Goal: Task Accomplishment & Management: Use online tool/utility

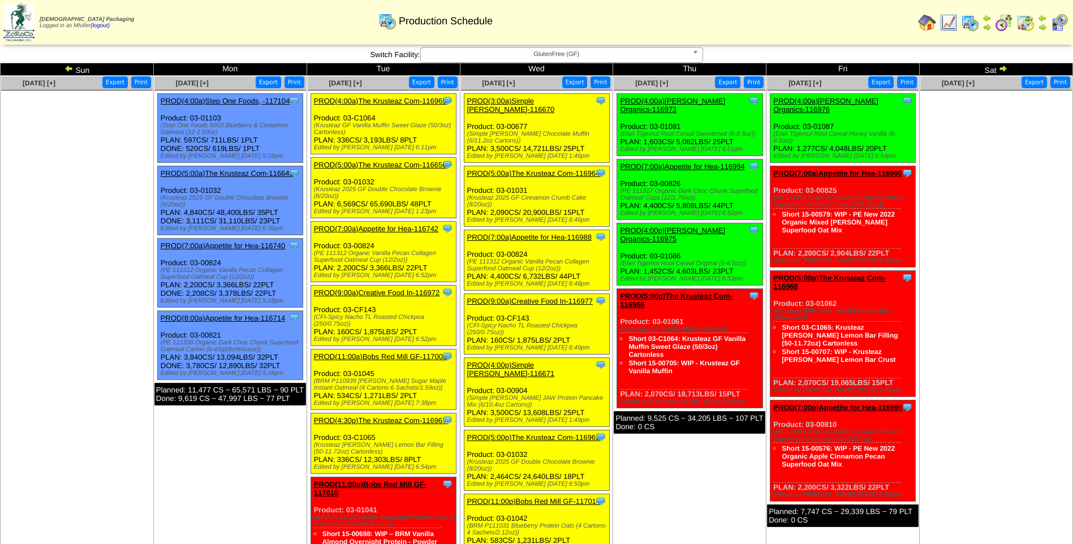
click at [460, 55] on span "GlutenFree (GF)" at bounding box center [556, 55] width 262 height 14
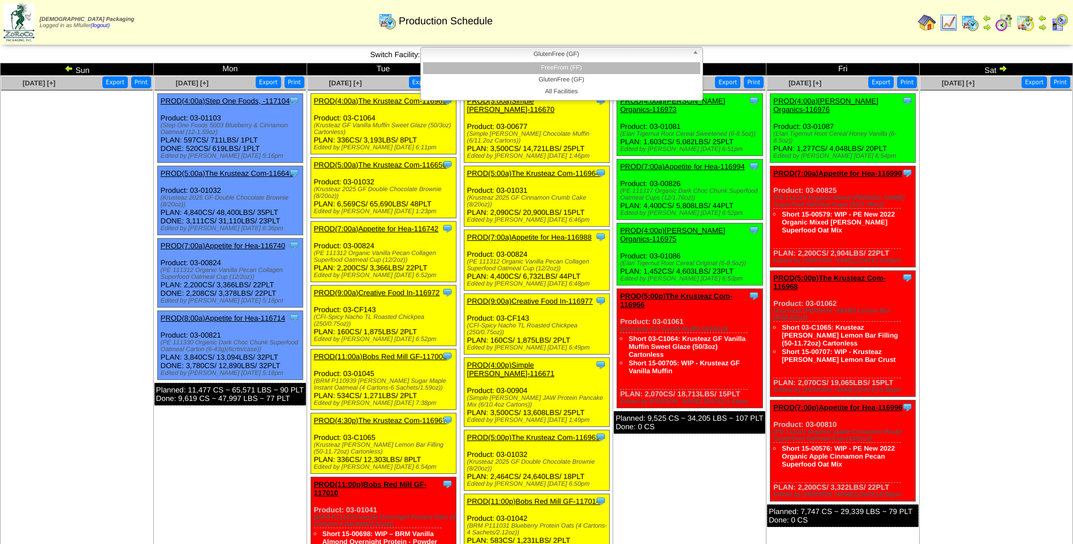
click at [488, 66] on li "FreeFrom (FF)" at bounding box center [561, 68] width 277 height 12
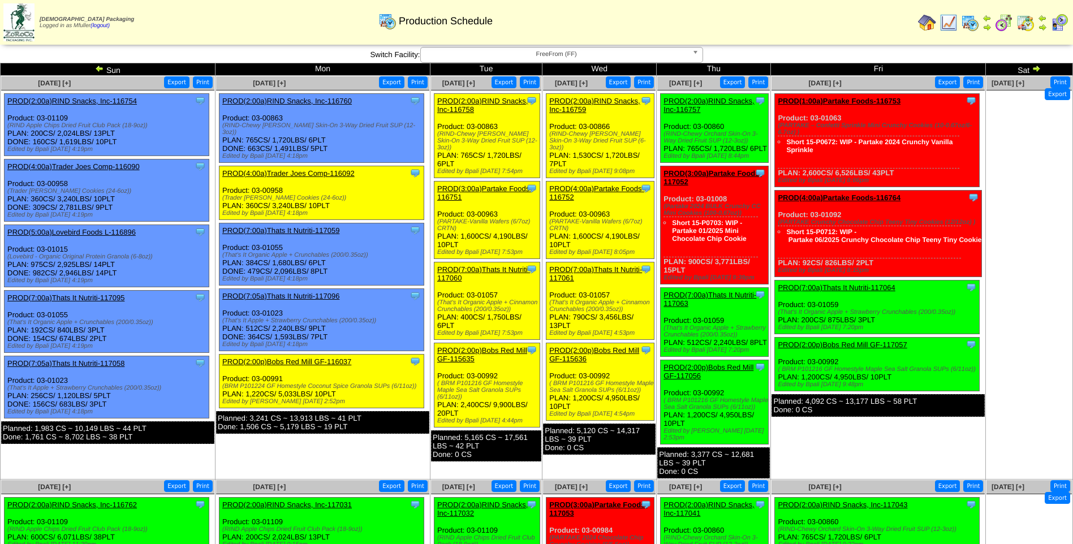
click at [608, 100] on link "PROD(2:00a)RIND Snacks, Inc-116759" at bounding box center [594, 105] width 91 height 17
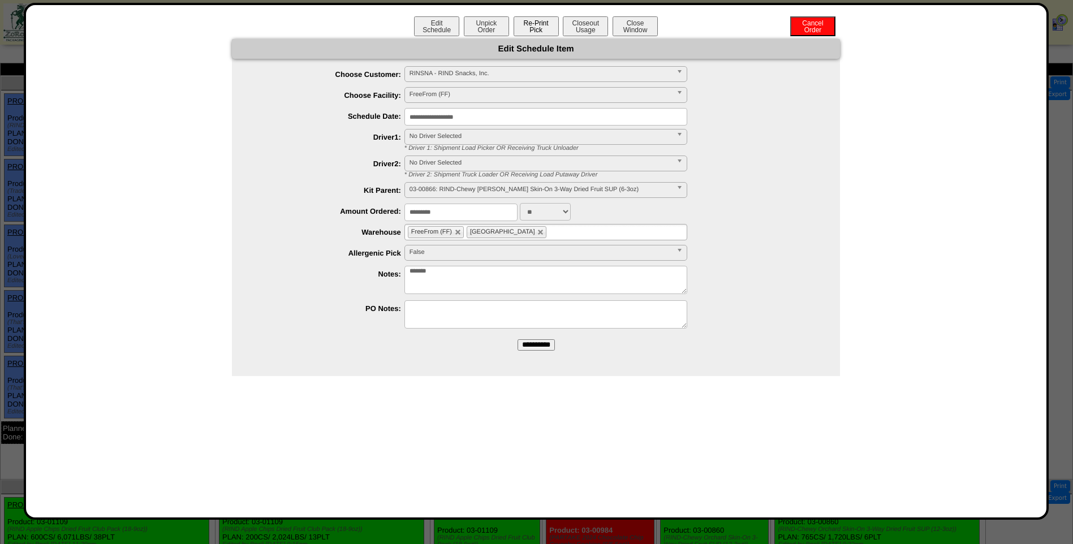
click at [550, 24] on button "Re-Print Pick" at bounding box center [536, 26] width 45 height 20
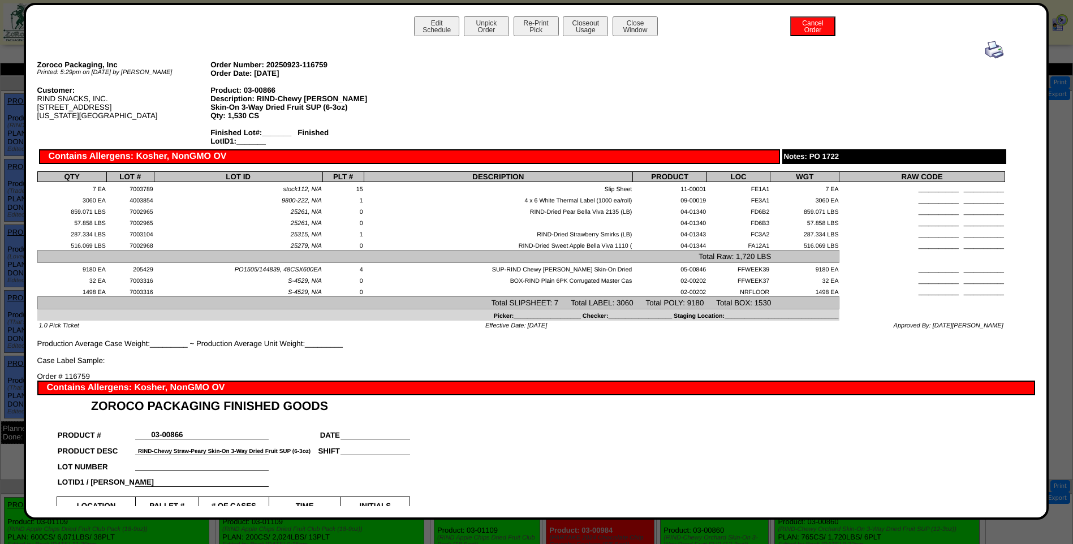
click at [988, 49] on img at bounding box center [994, 50] width 18 height 18
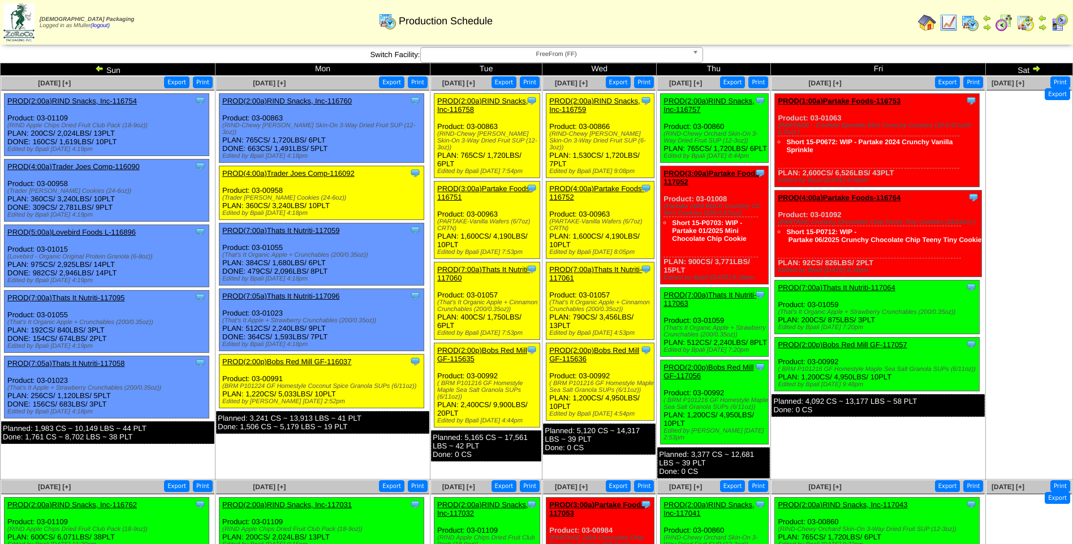
click at [591, 184] on link "PROD(4:00a)Partake Foods-116752" at bounding box center [596, 192] width 95 height 17
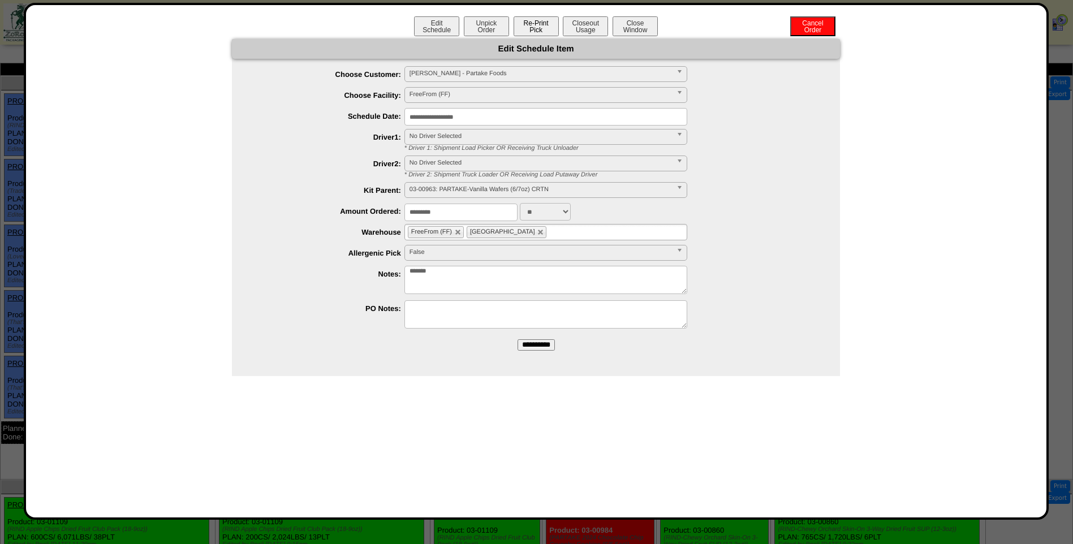
click at [548, 28] on button "Re-Print Pick" at bounding box center [536, 26] width 45 height 20
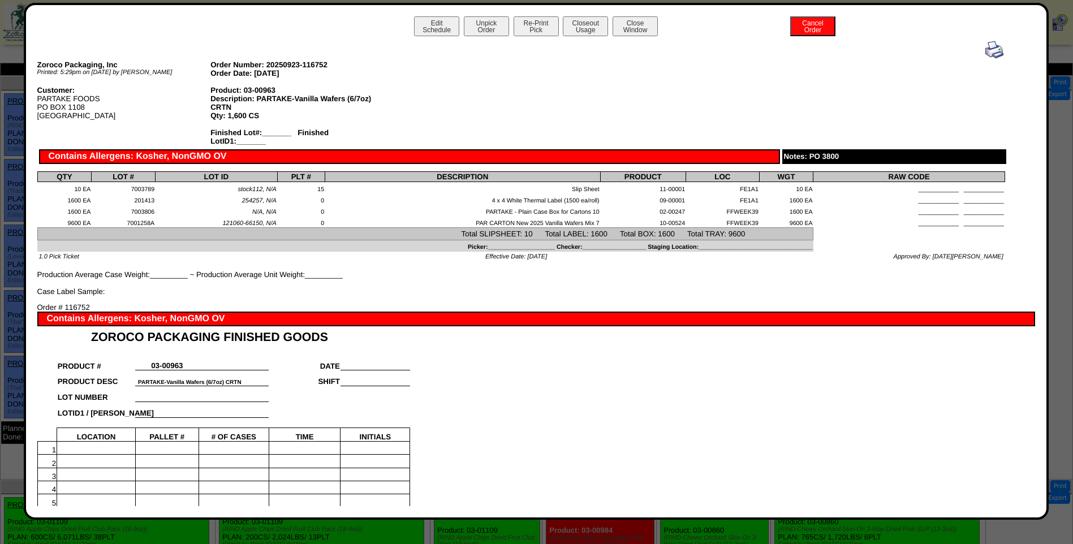
click at [987, 50] on img at bounding box center [994, 50] width 18 height 18
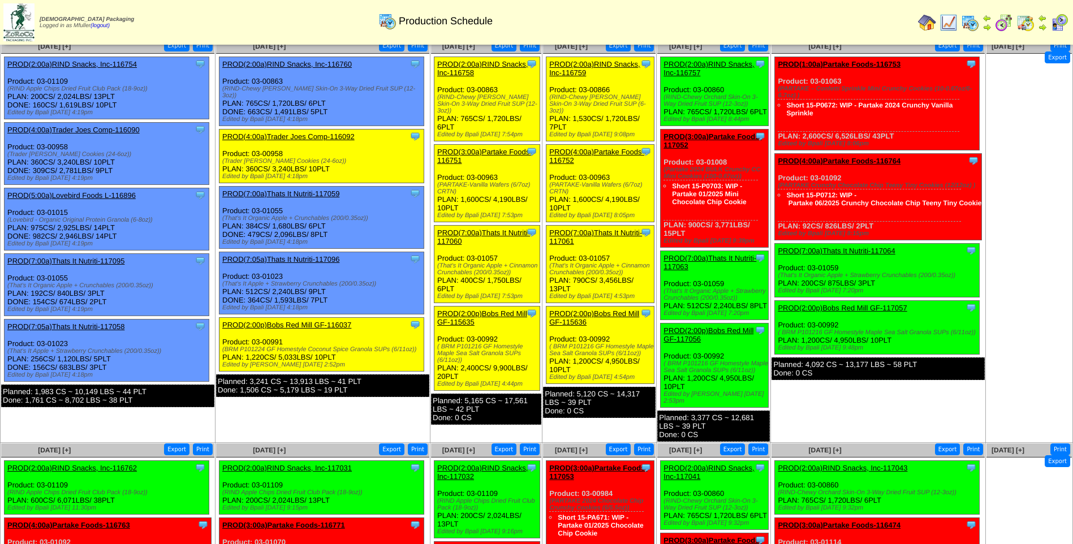
scroll to position [57, 0]
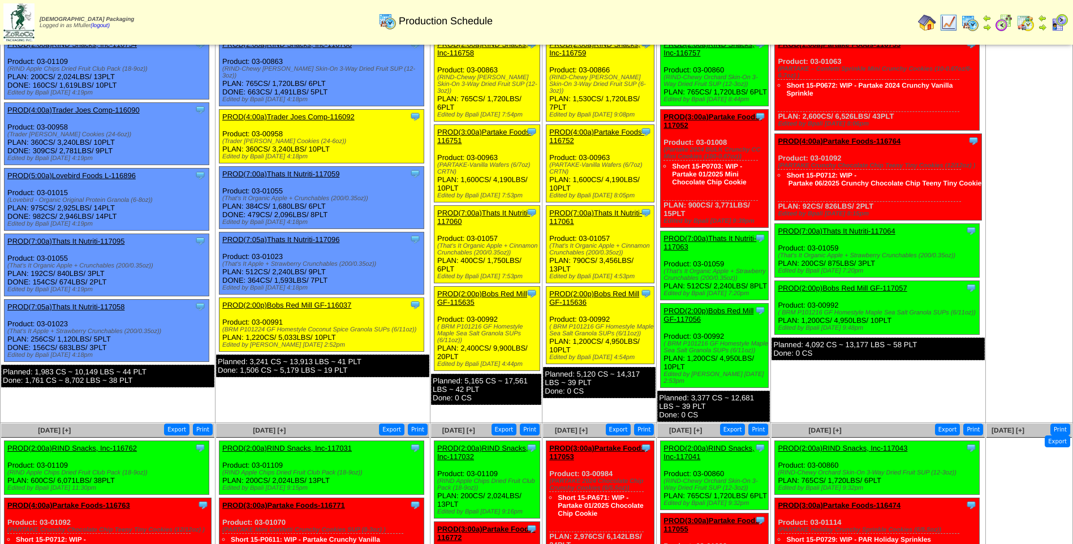
click at [595, 209] on link "PROD(7:00a)Thats It Nutriti-117061" at bounding box center [595, 217] width 93 height 17
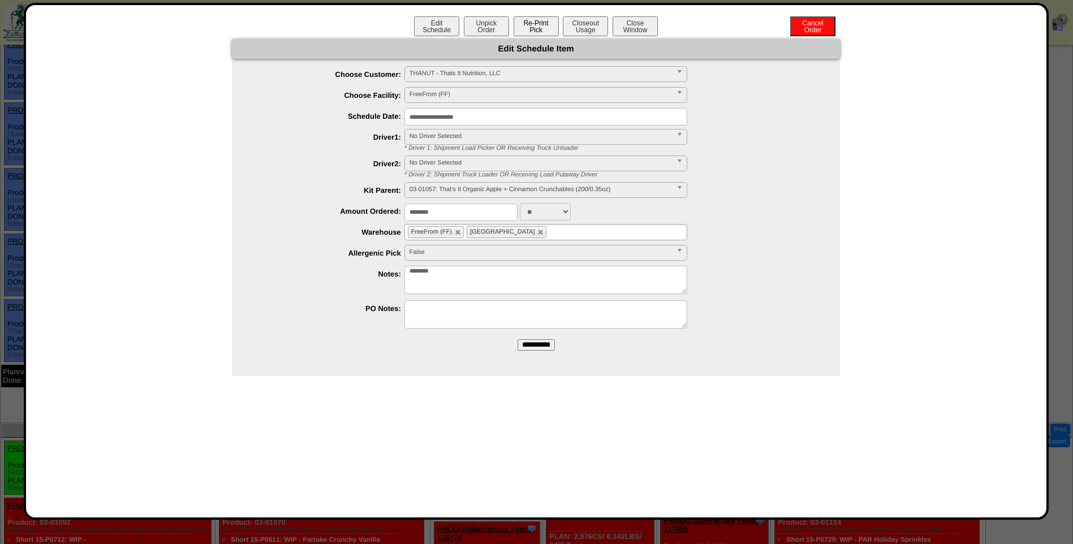
click at [545, 24] on button "Re-Print Pick" at bounding box center [536, 26] width 45 height 20
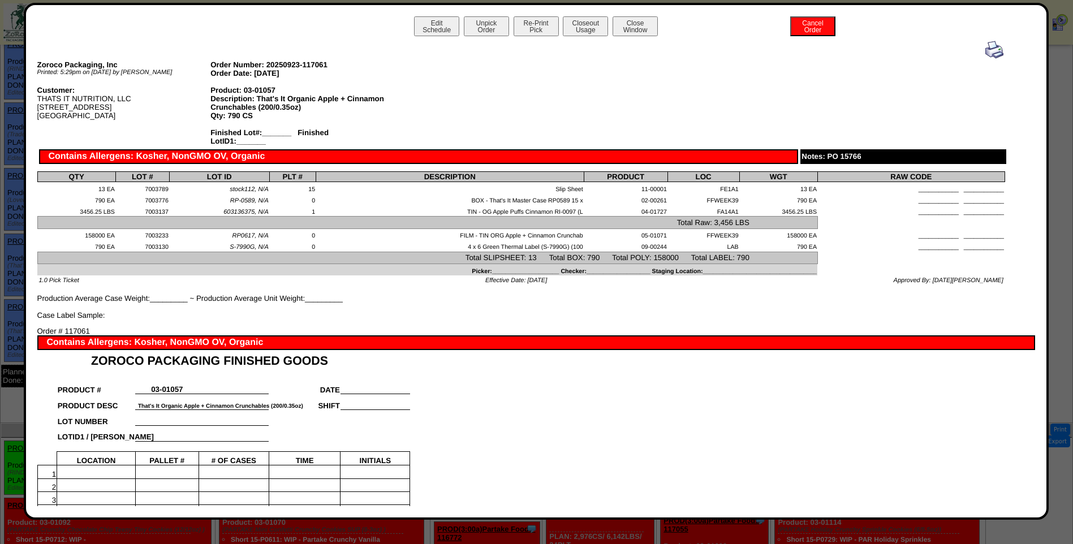
click at [985, 45] on img at bounding box center [994, 50] width 18 height 18
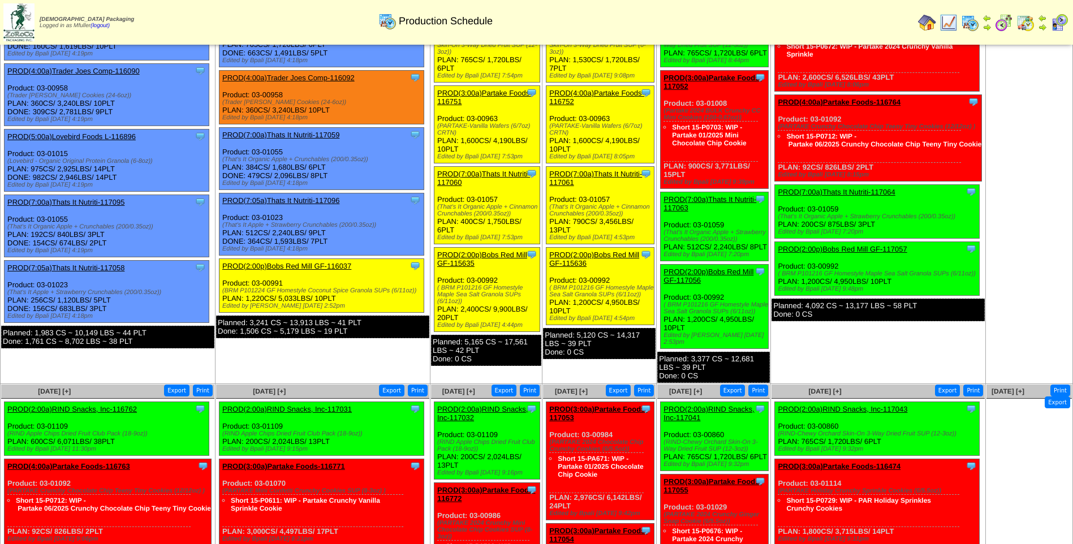
scroll to position [113, 0]
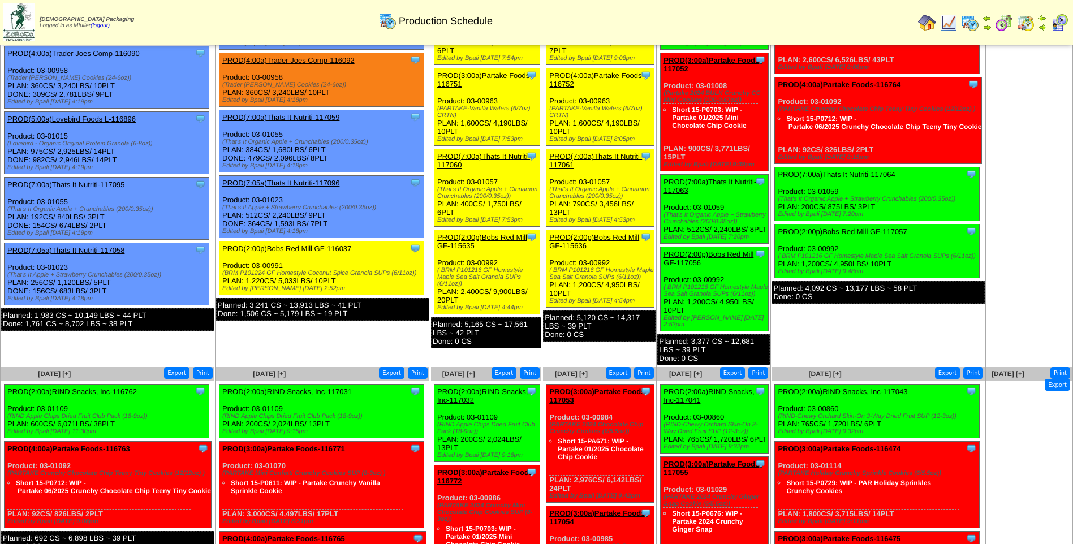
click at [609, 233] on link "PROD(2:00p)Bobs Red Mill GF-115636" at bounding box center [594, 241] width 90 height 17
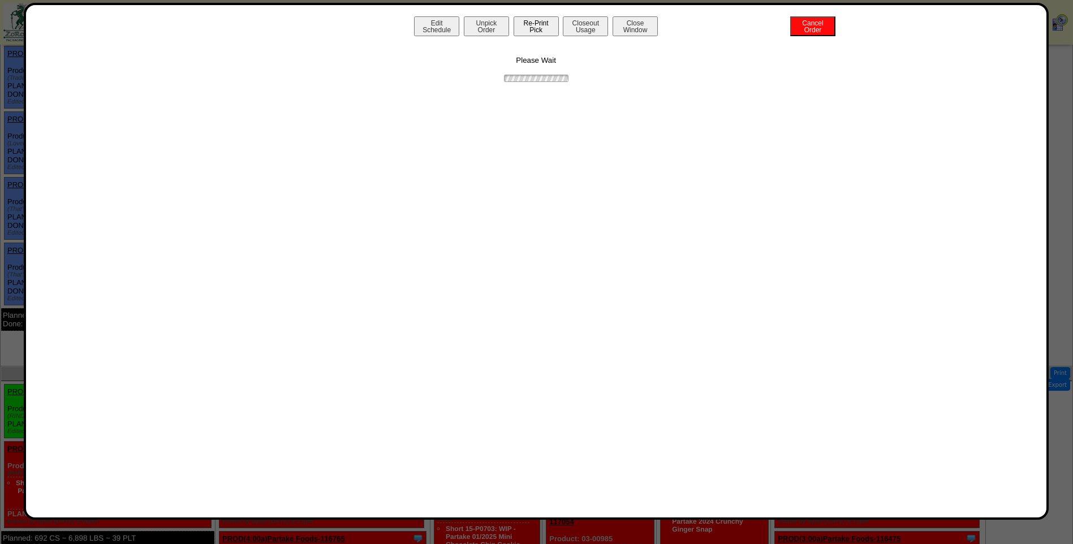
click at [531, 28] on button "Re-Print Pick" at bounding box center [536, 26] width 45 height 20
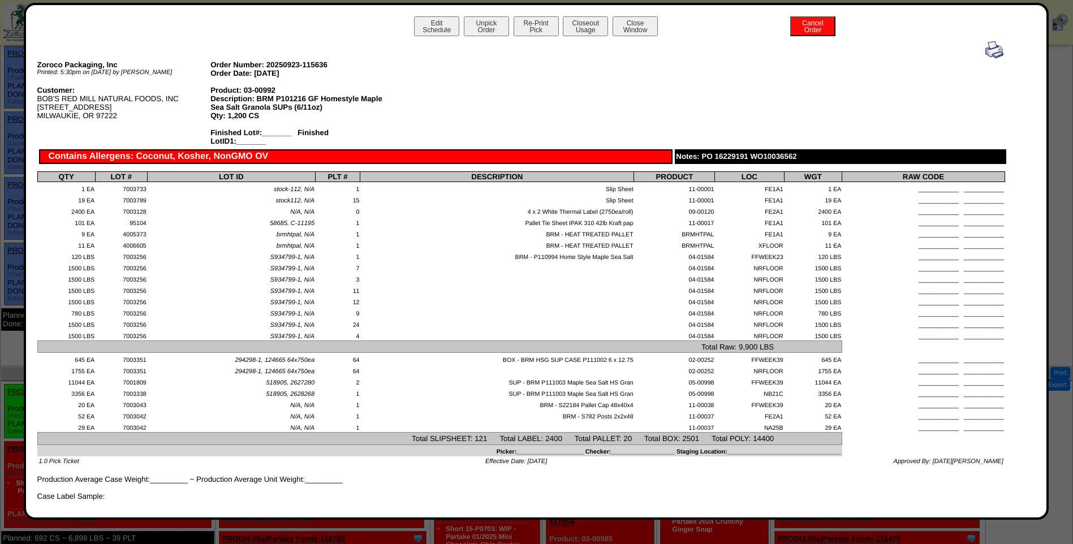
click at [987, 50] on img at bounding box center [994, 50] width 18 height 18
